Goal: Information Seeking & Learning: Learn about a topic

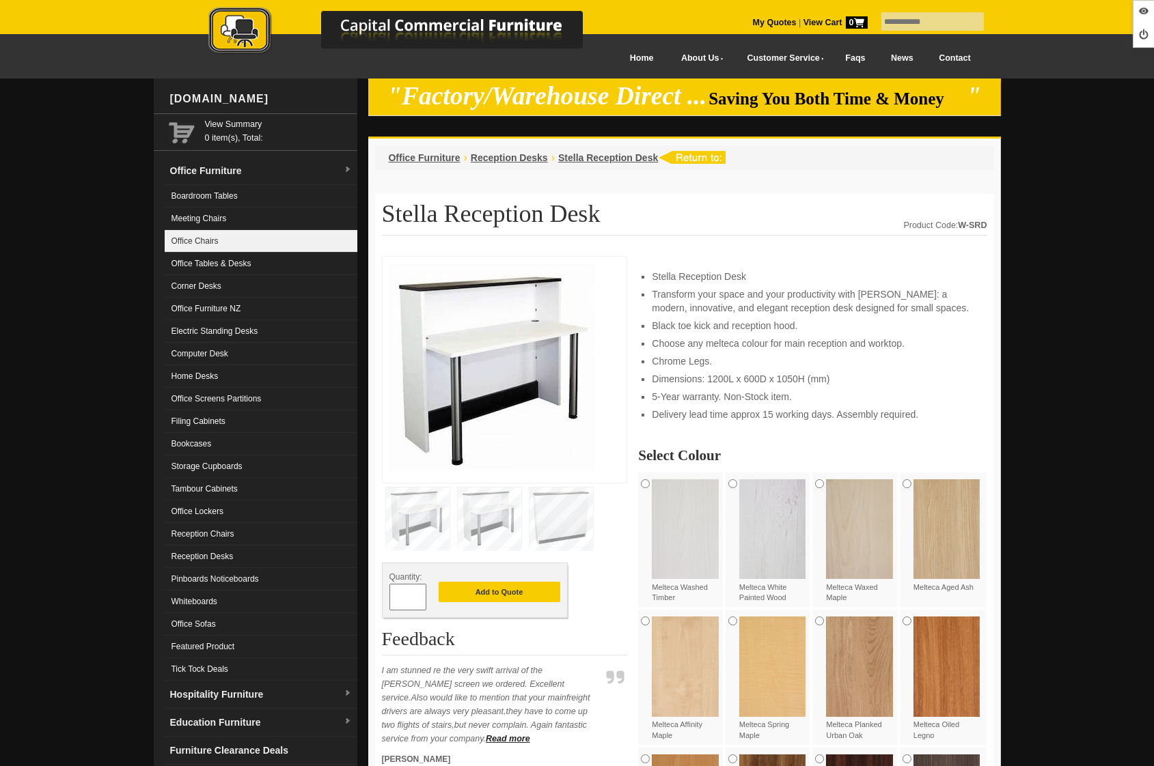
click at [247, 245] on link "Office Chairs" at bounding box center [261, 241] width 193 height 23
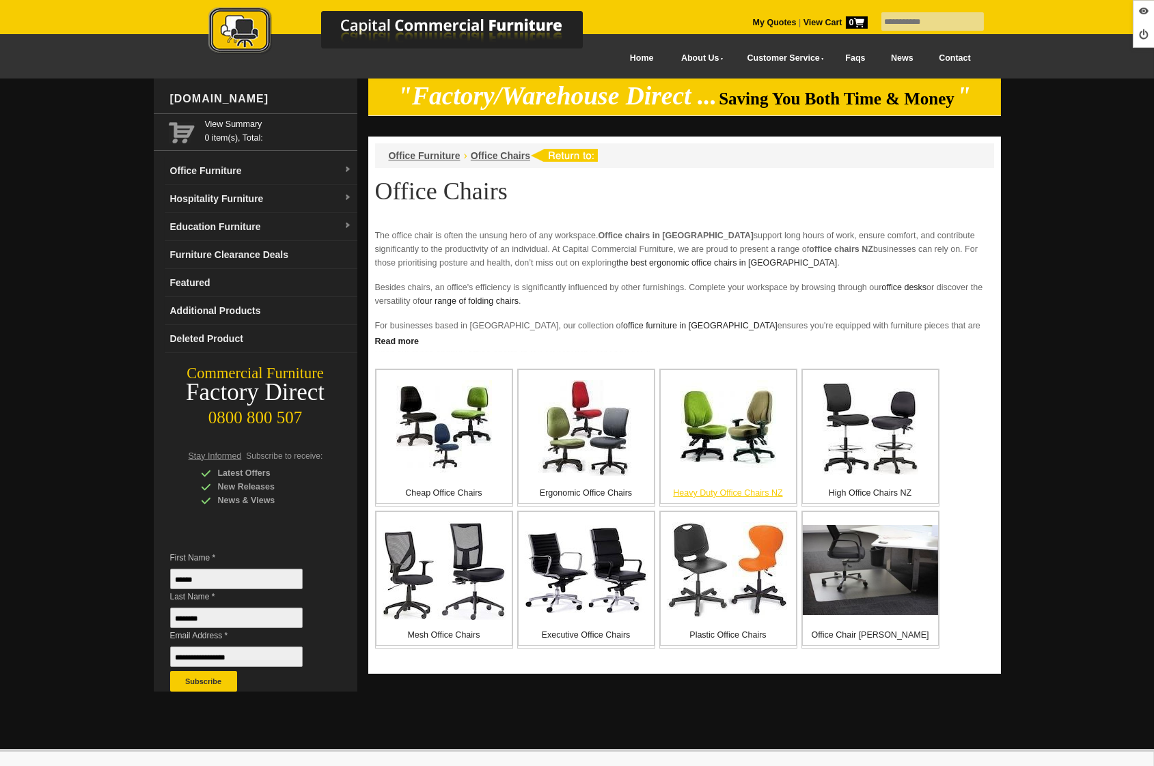
click at [724, 464] on img at bounding box center [728, 428] width 96 height 96
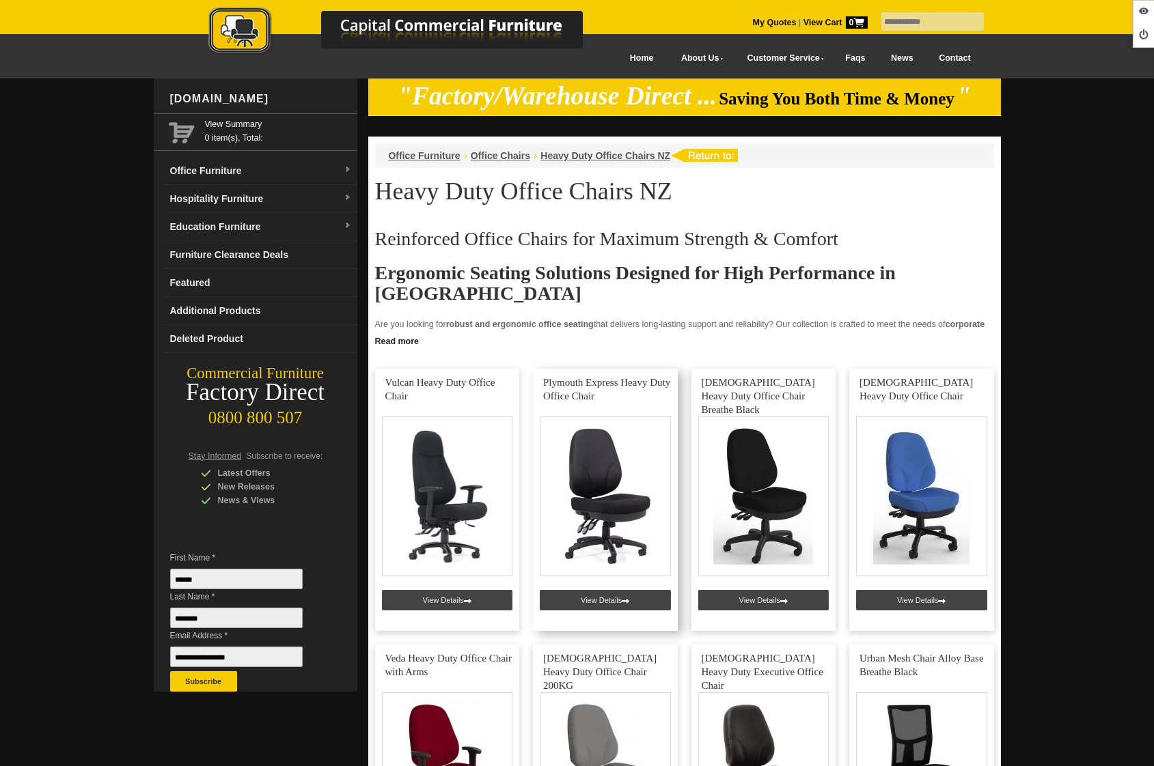
click at [600, 602] on link at bounding box center [605, 500] width 145 height 262
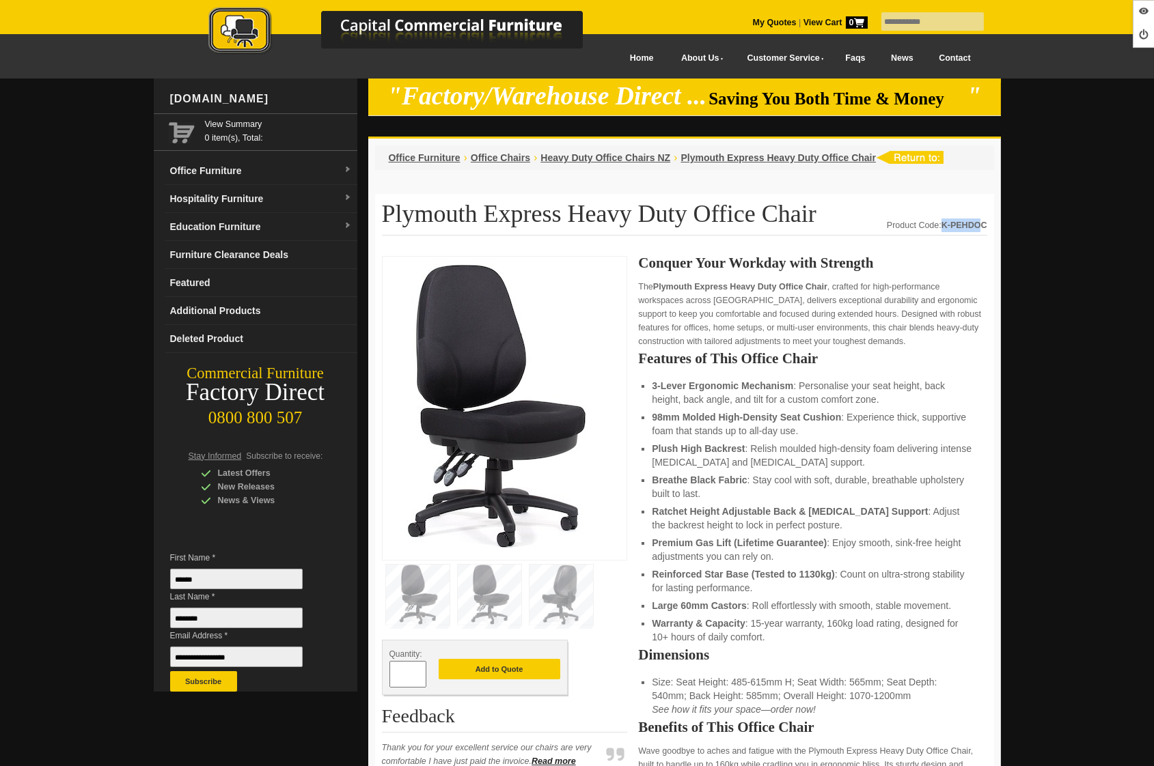
drag, startPoint x: 939, startPoint y: 223, endPoint x: 984, endPoint y: 224, distance: 45.1
click at [984, 224] on div "Product Code: K-PEHDOC" at bounding box center [937, 226] width 100 height 14
drag, startPoint x: 986, startPoint y: 224, endPoint x: 954, endPoint y: 225, distance: 32.1
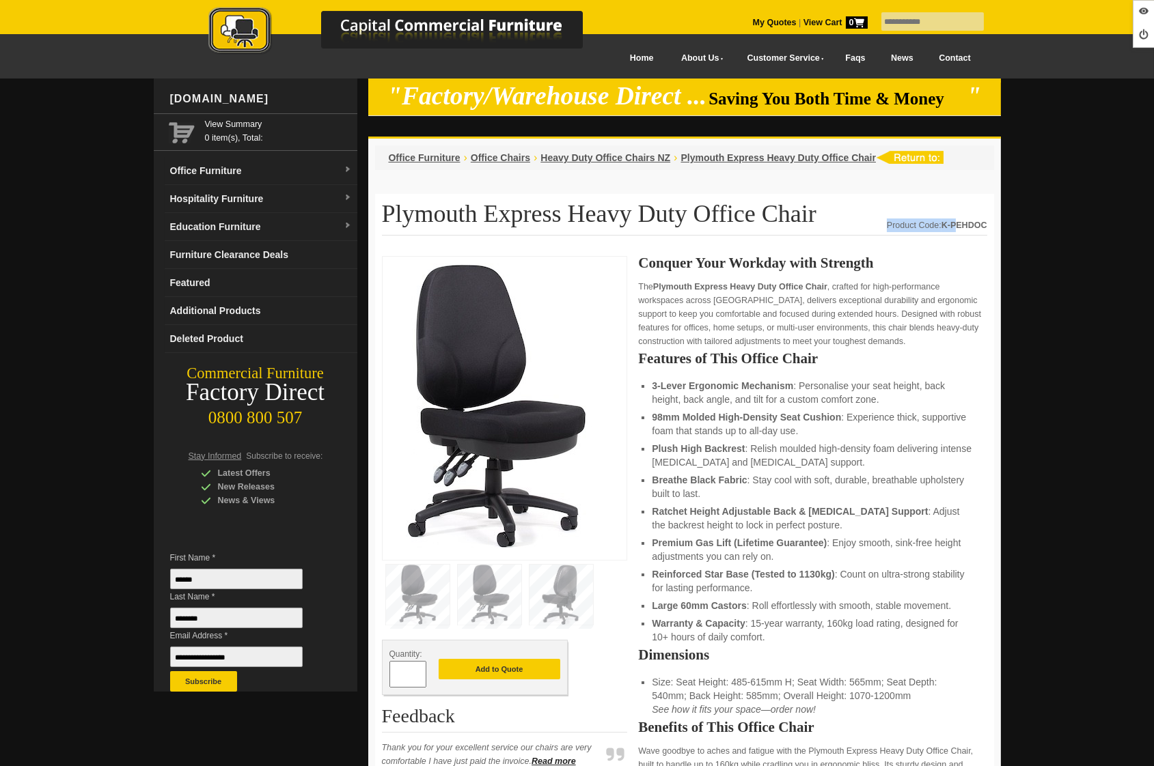
click at [945, 228] on strong "K-PEHDOC" at bounding box center [964, 226] width 46 height 10
drag, startPoint x: 945, startPoint y: 223, endPoint x: 984, endPoint y: 223, distance: 38.9
click at [984, 223] on strong "K-PEHDOC" at bounding box center [964, 226] width 46 height 10
copy strong "K-PEHDOC"
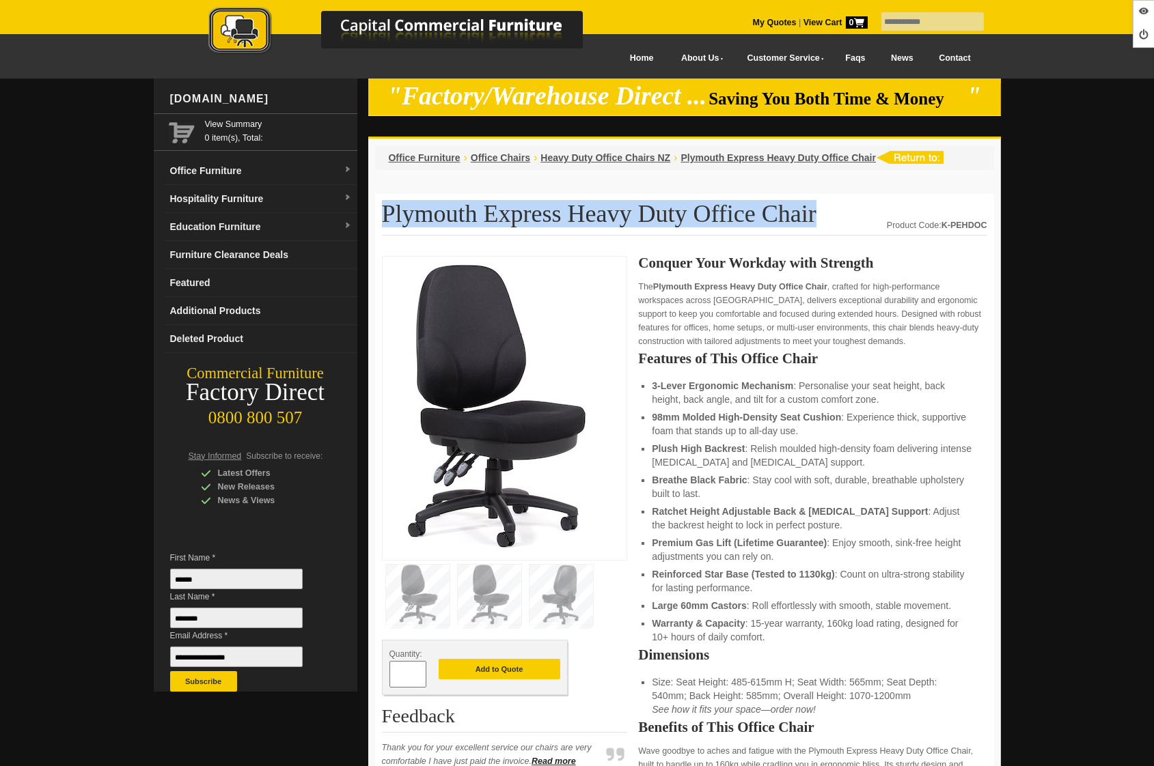
drag, startPoint x: 739, startPoint y: 212, endPoint x: 383, endPoint y: 212, distance: 356.6
click at [383, 212] on h1 "Plymouth Express Heavy Duty Office Chair" at bounding box center [684, 218] width 605 height 35
copy h1 "Plymouth Express Heavy Duty Office Chair"
